Goal: Find specific page/section: Find specific page/section

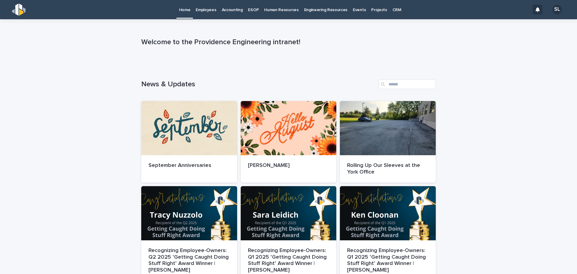
click at [238, 8] on p "Accounting" at bounding box center [232, 6] width 21 height 13
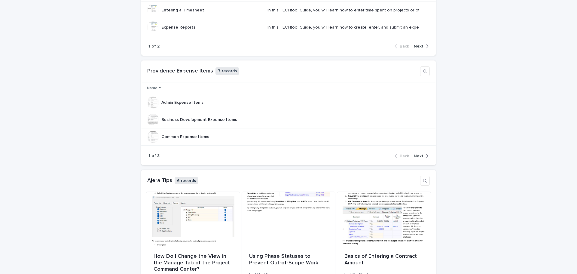
scroll to position [398, 0]
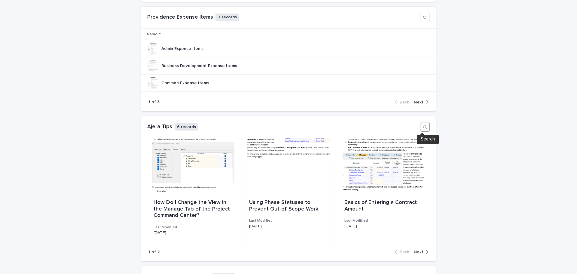
click at [425, 129] on button "button" at bounding box center [425, 127] width 10 height 10
click at [178, 125] on p "6 records" at bounding box center [186, 127] width 24 height 8
click at [419, 252] on span "Next" at bounding box center [418, 252] width 10 height 4
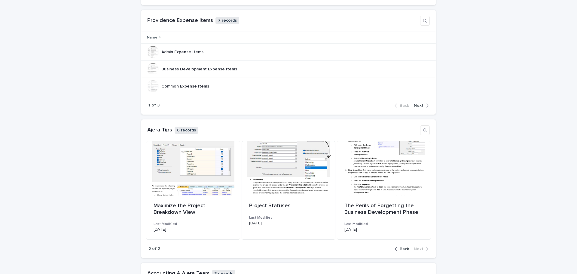
click at [405, 250] on span "Back" at bounding box center [403, 249] width 9 height 4
